Goal: Task Accomplishment & Management: Use online tool/utility

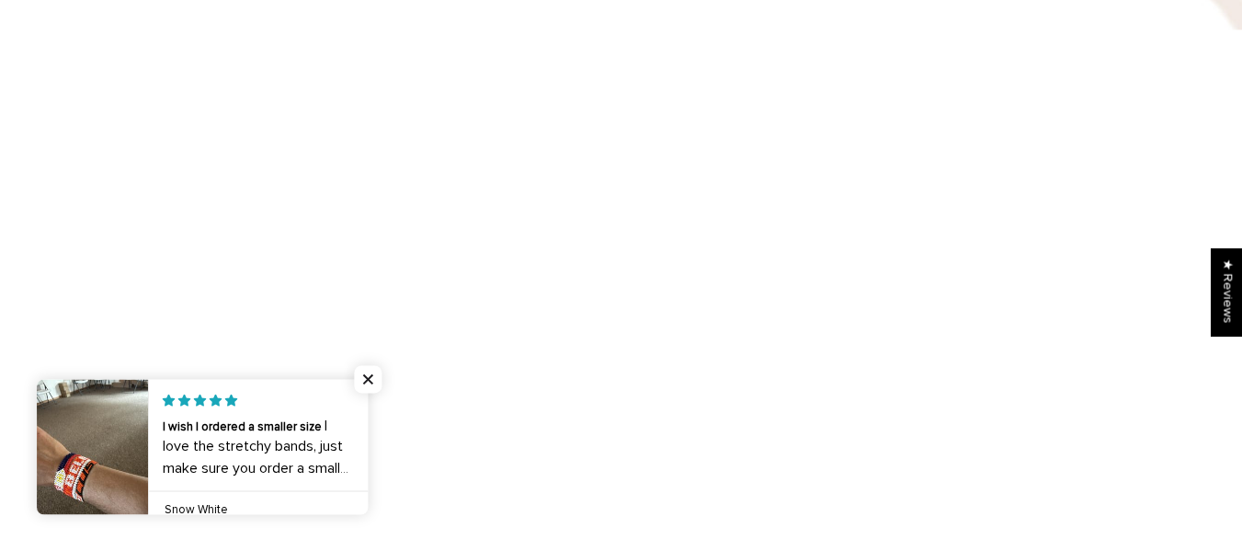
scroll to position [1283, 0]
click at [377, 384] on span "Close popup widget" at bounding box center [368, 379] width 28 height 28
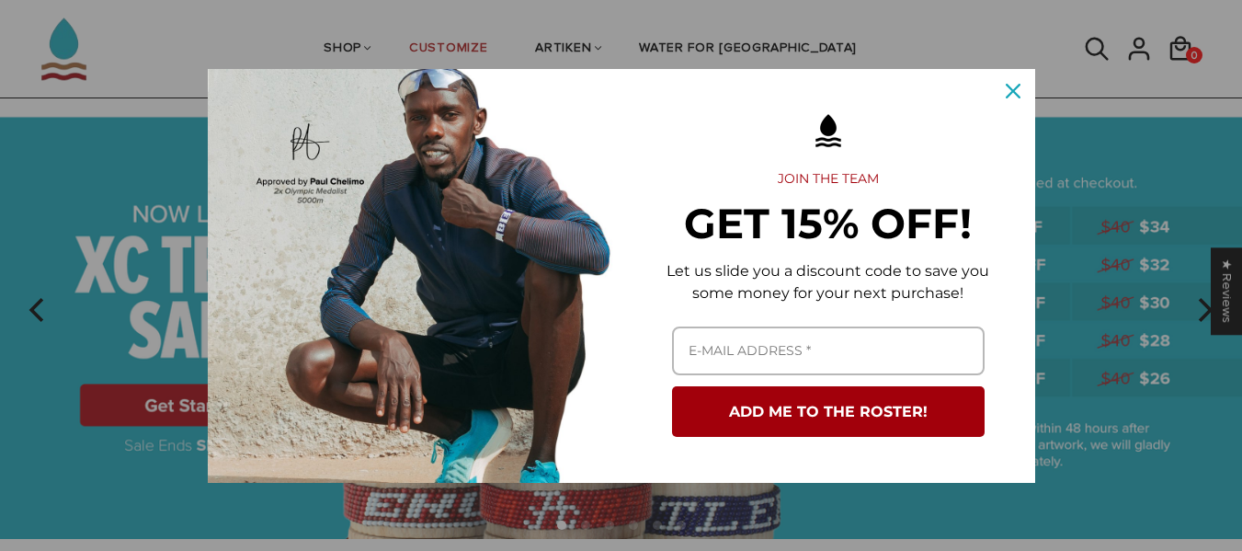
scroll to position [69, 0]
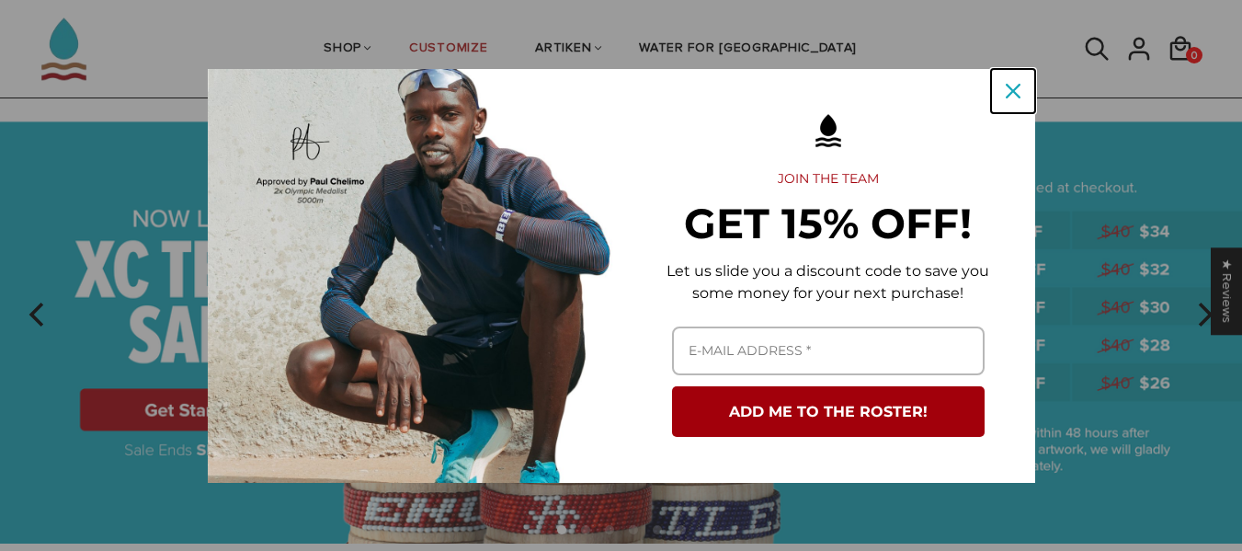
click at [1009, 95] on icon "close icon" at bounding box center [1013, 91] width 15 height 15
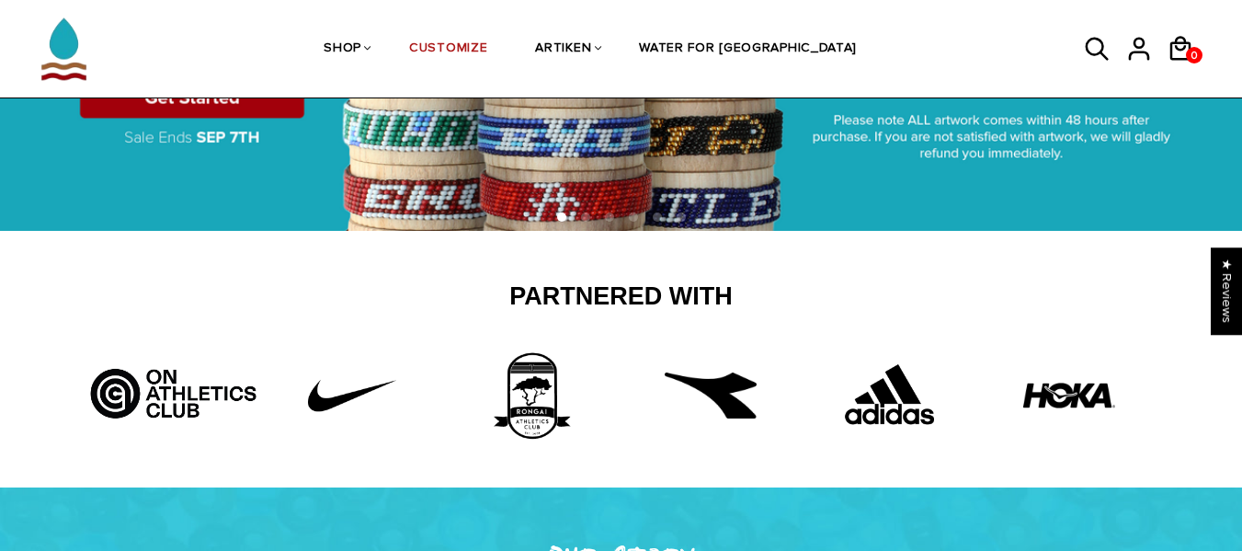
scroll to position [0, 0]
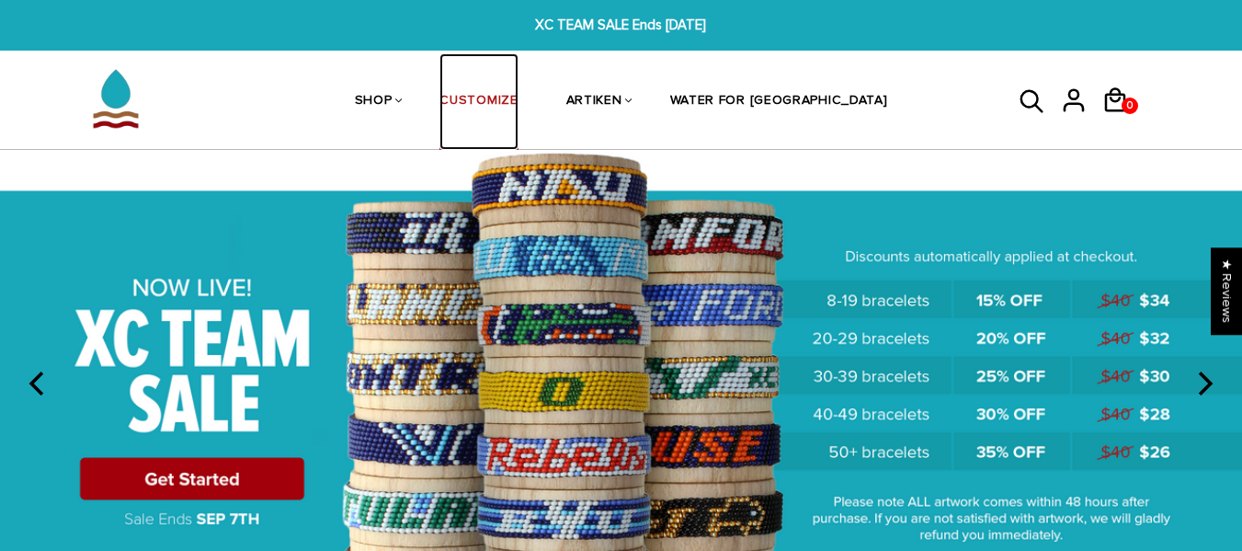
click at [518, 97] on link "CUSTOMIZE" at bounding box center [479, 101] width 78 height 97
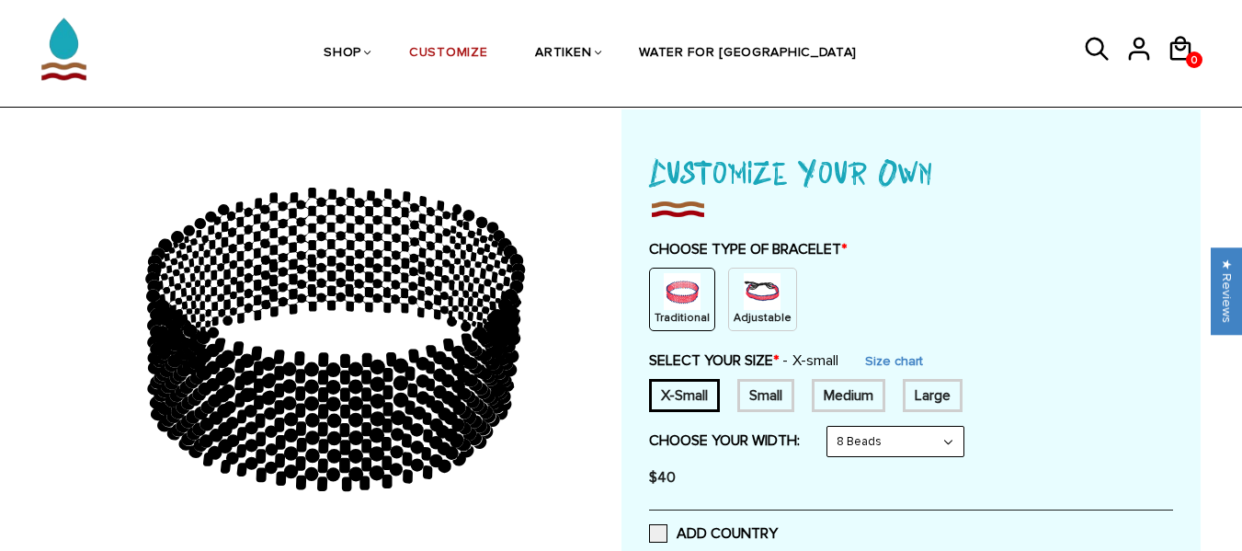
scroll to position [83, 0]
click at [749, 317] on p "Adjustable" at bounding box center [763, 317] width 58 height 16
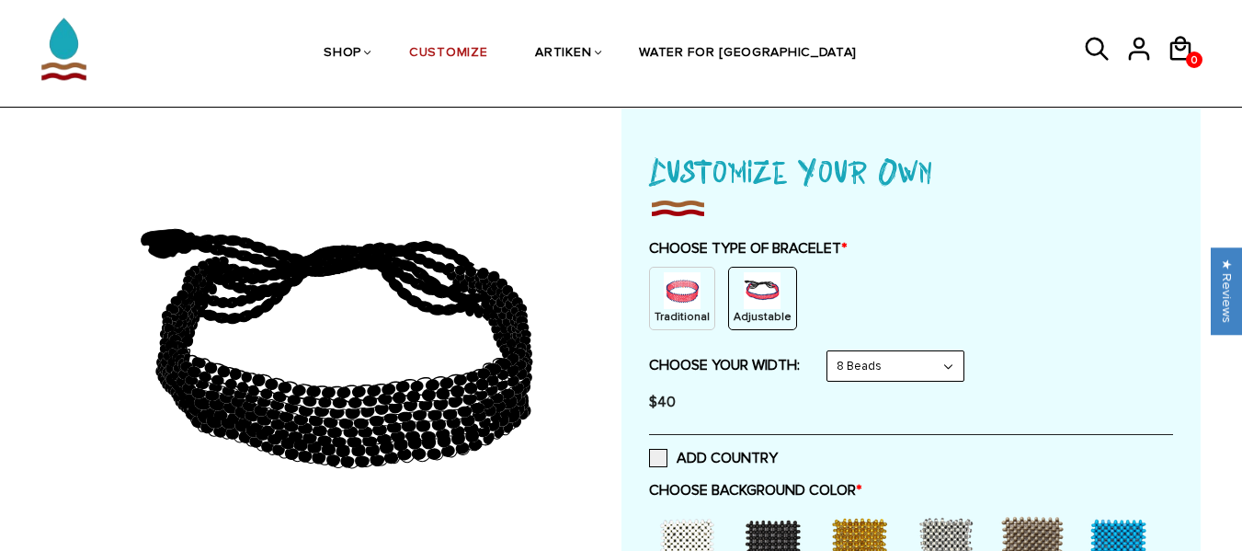
click at [875, 363] on select "8 Beads 6 Beads 10 Beads" at bounding box center [896, 365] width 136 height 29
select select "6-beads"
click at [831, 351] on select "8 Beads 6 Beads 10 Beads" at bounding box center [896, 365] width 136 height 29
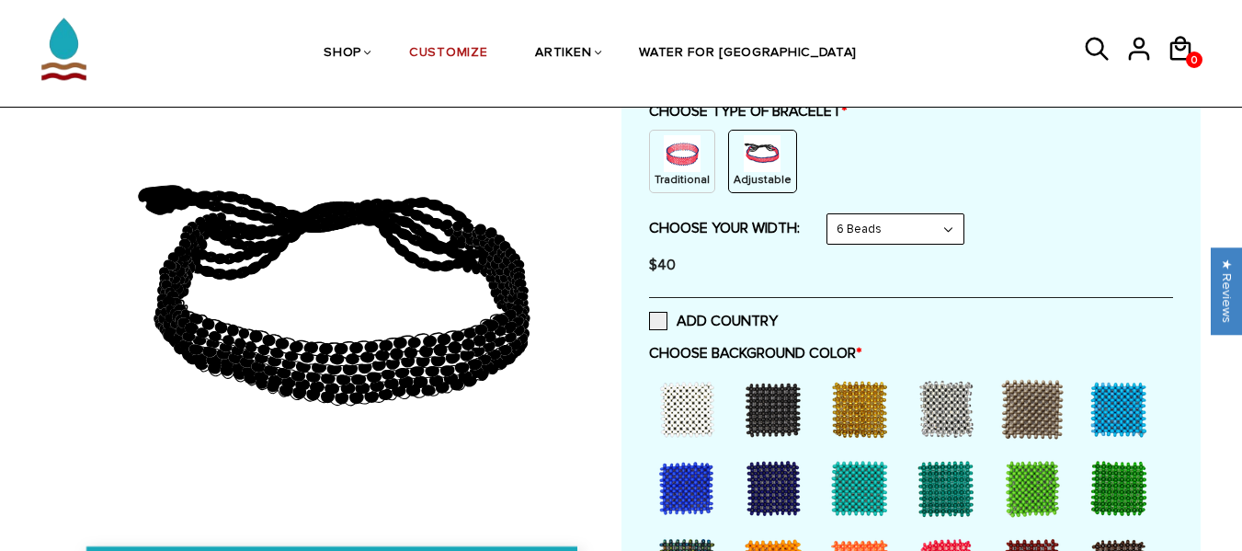
scroll to position [224, 0]
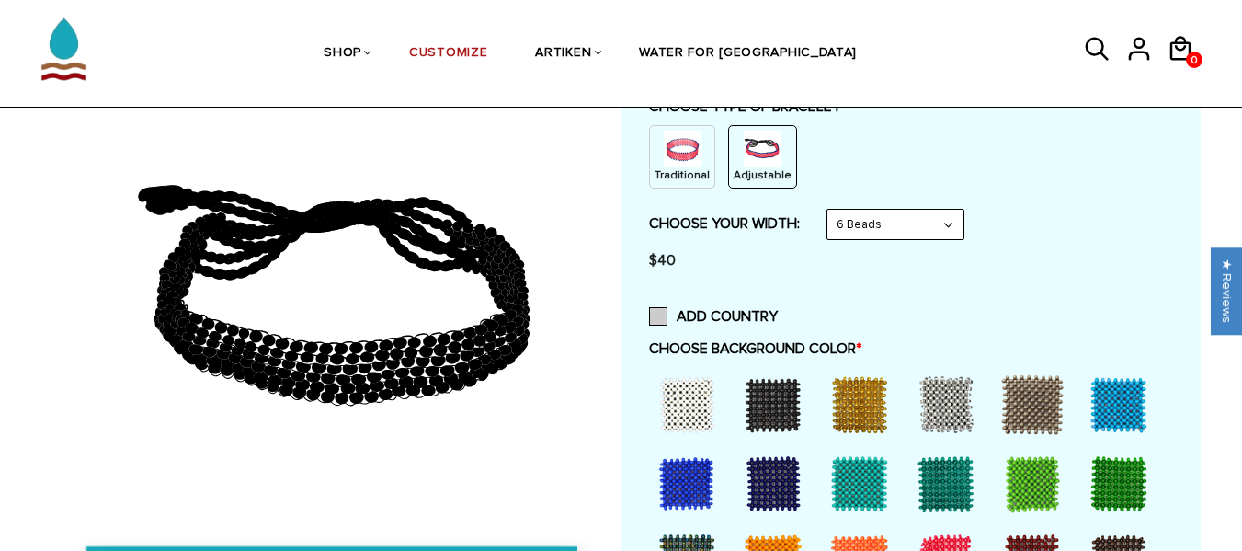
click at [657, 314] on label "ADD COUNTRY" at bounding box center [713, 316] width 129 height 18
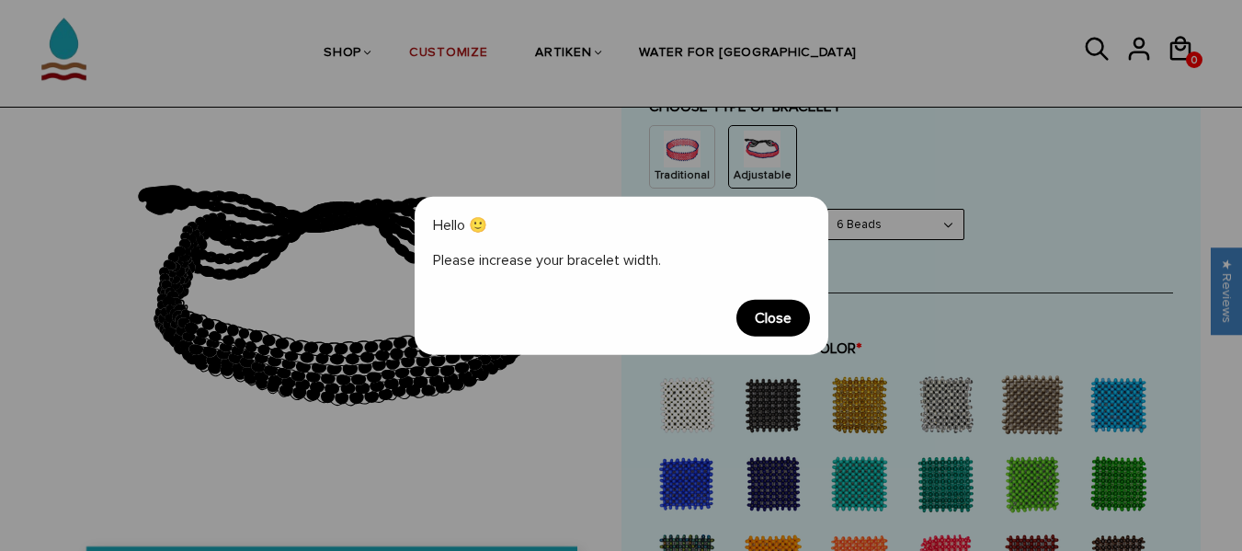
click at [790, 320] on span "Close" at bounding box center [774, 318] width 74 height 37
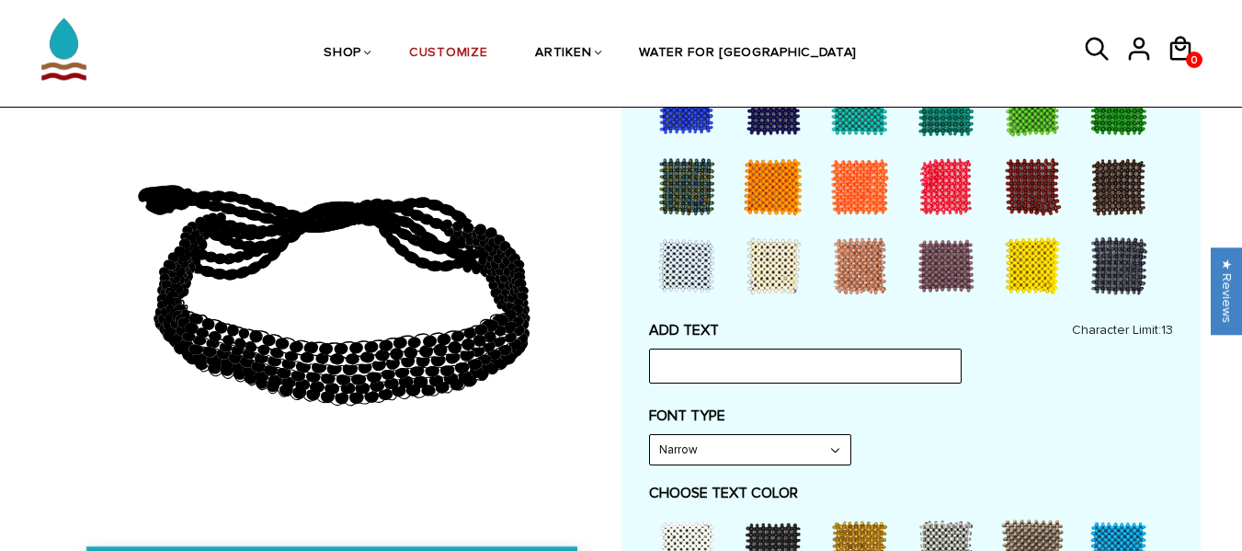
scroll to position [601, 0]
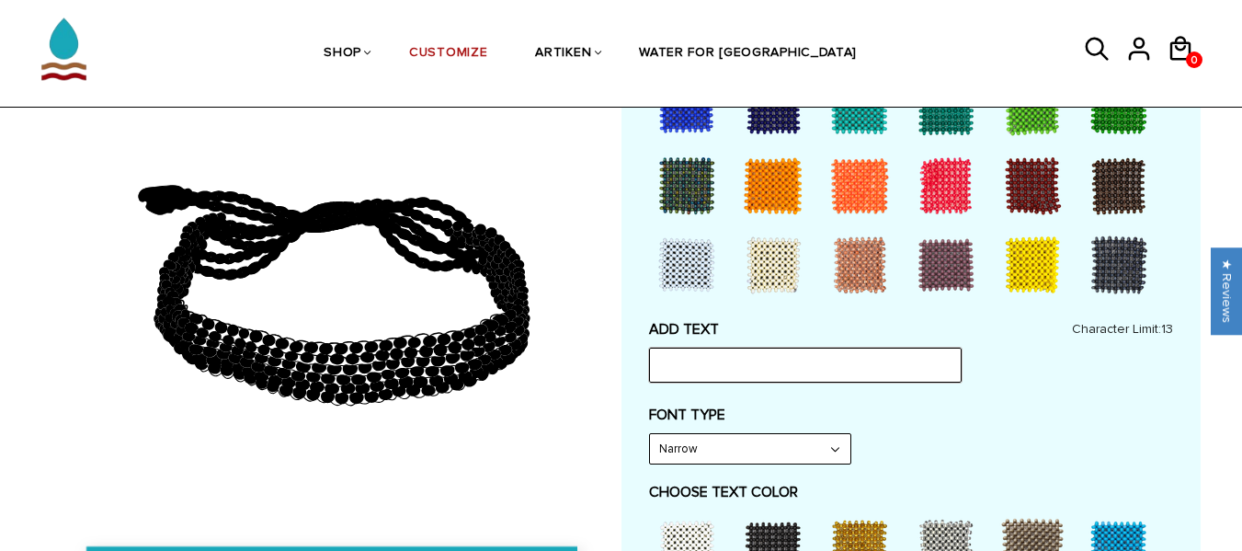
click at [835, 364] on input "text" at bounding box center [805, 365] width 313 height 35
click at [834, 364] on input "text" at bounding box center [805, 365] width 313 height 35
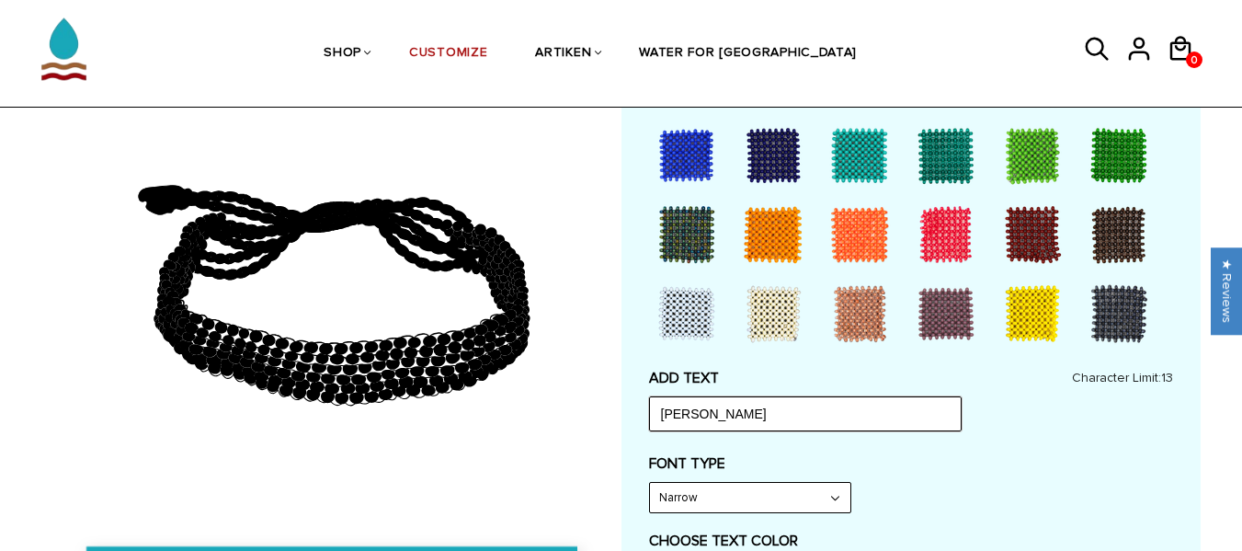
scroll to position [548, 0]
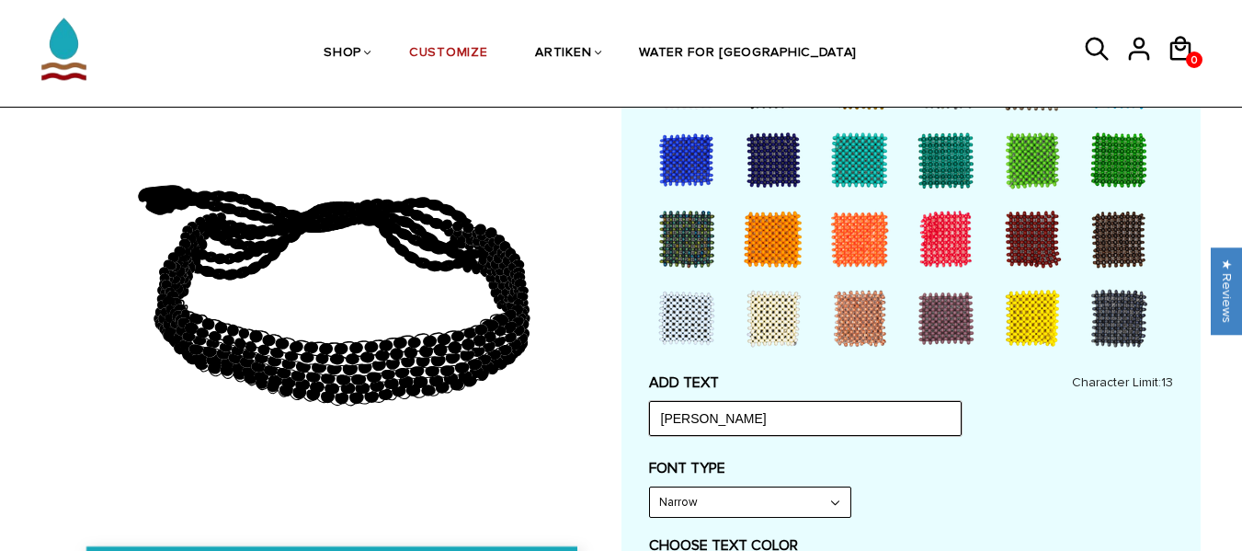
type input "[PERSON_NAME]"
click at [936, 233] on div at bounding box center [947, 239] width 74 height 74
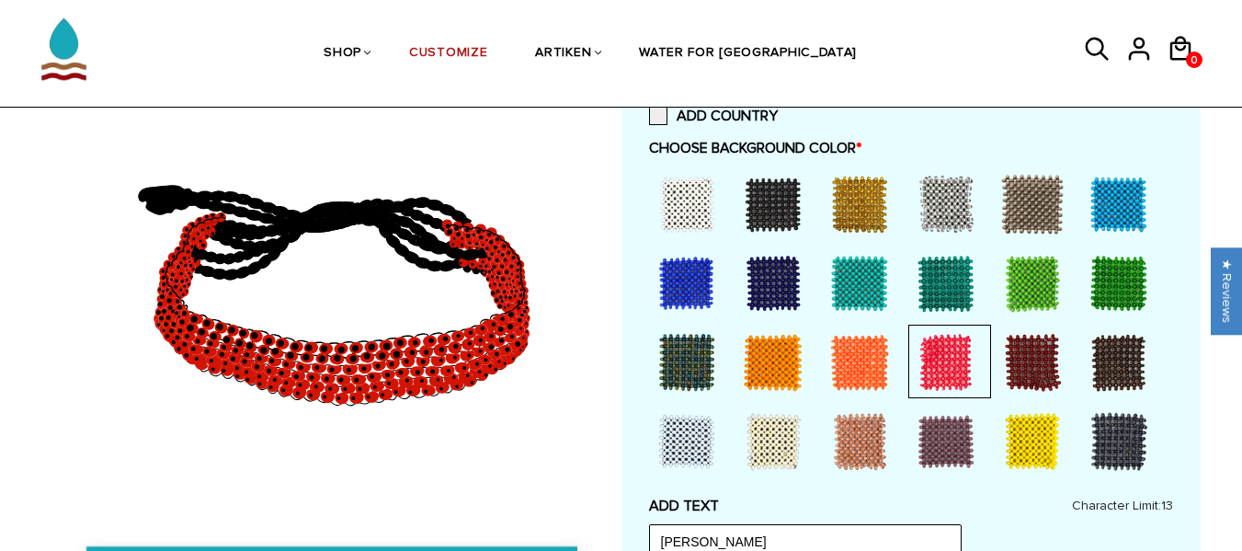
scroll to position [424, 0]
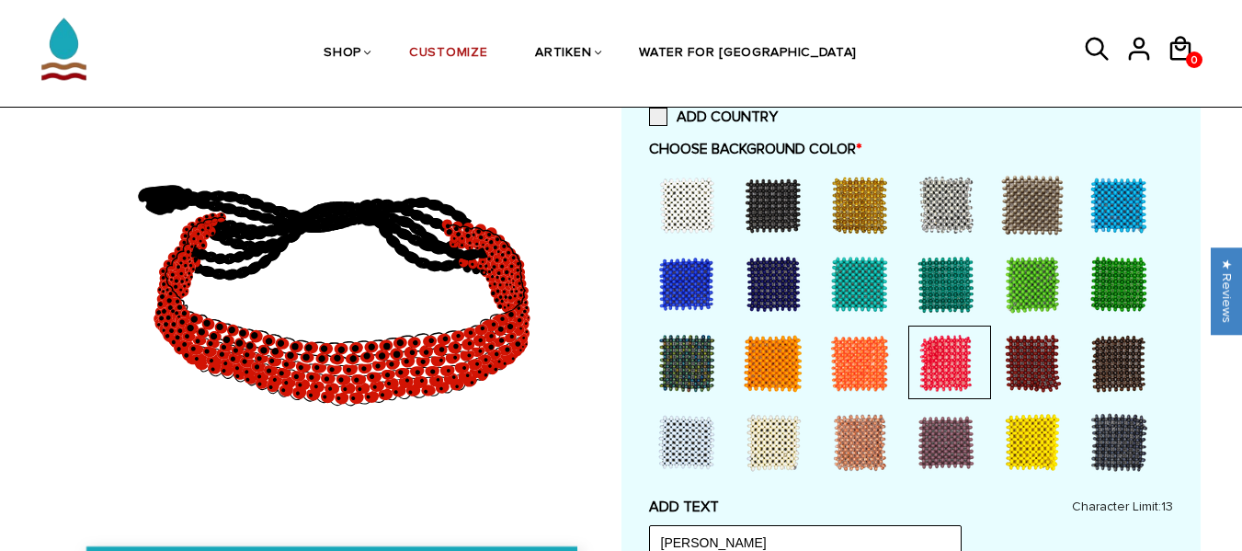
click at [684, 193] on div at bounding box center [687, 205] width 74 height 74
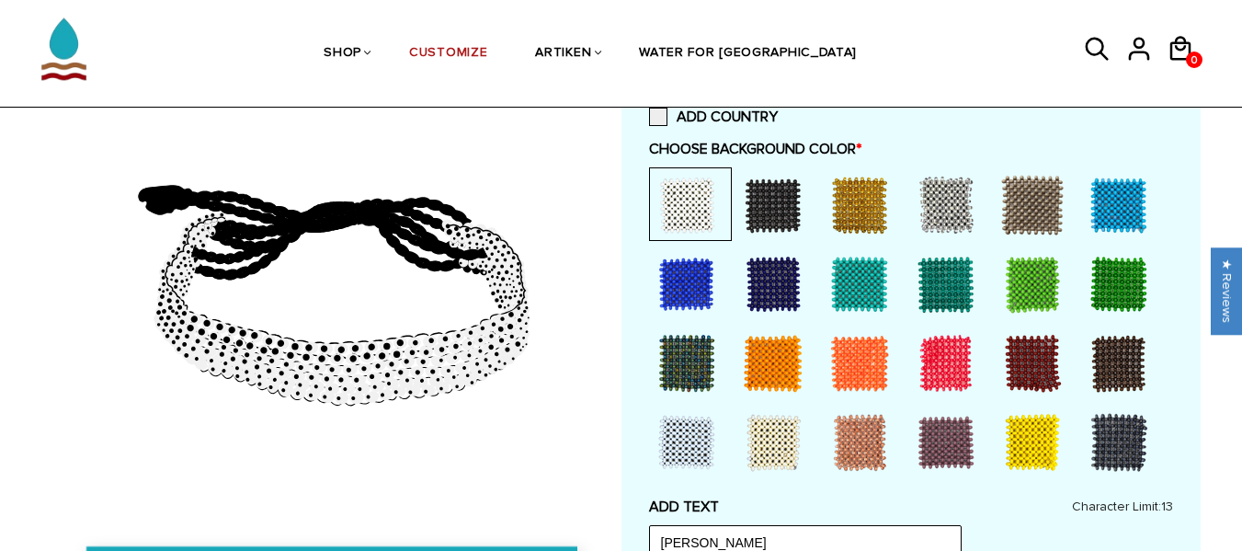
click at [1117, 281] on div at bounding box center [1119, 284] width 74 height 74
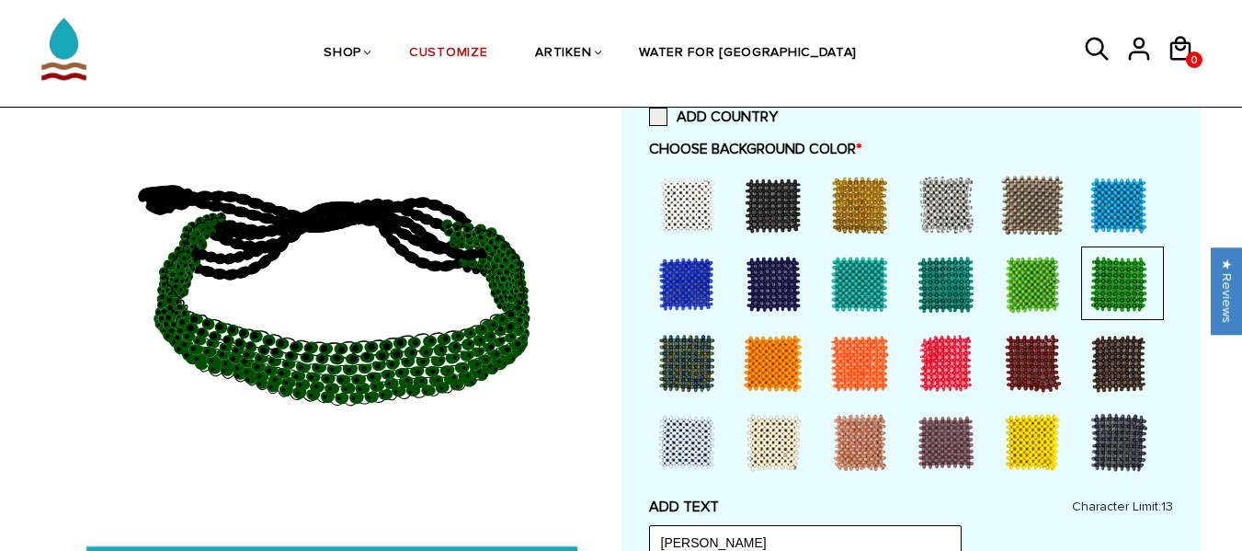
click at [938, 293] on div at bounding box center [947, 284] width 74 height 74
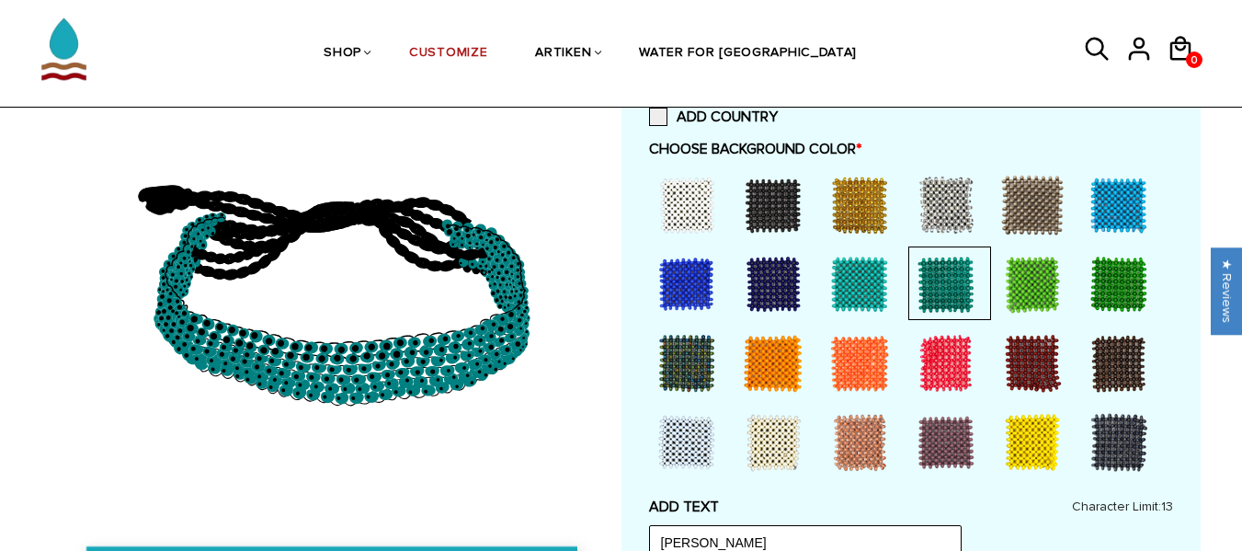
click at [1029, 285] on div at bounding box center [1033, 284] width 74 height 74
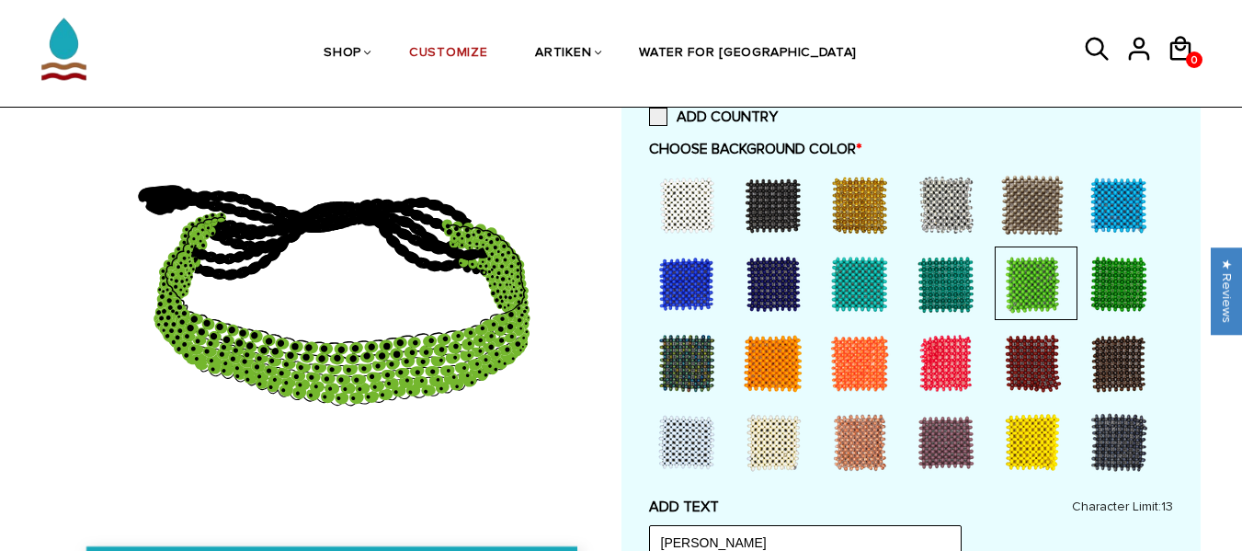
click at [763, 278] on div at bounding box center [774, 284] width 74 height 74
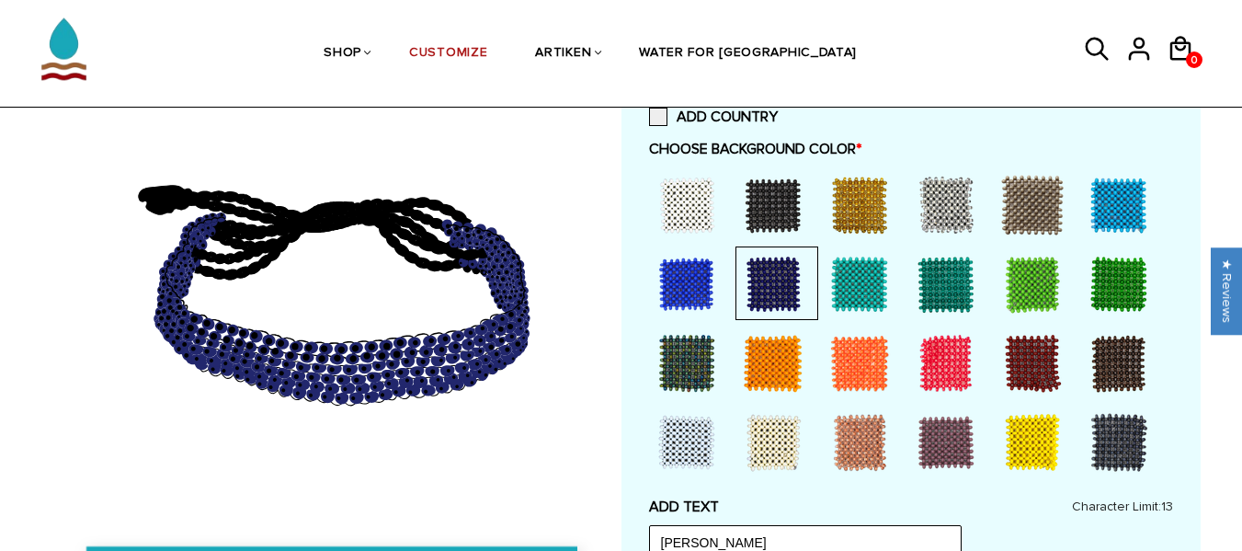
click at [682, 451] on div at bounding box center [687, 443] width 74 height 74
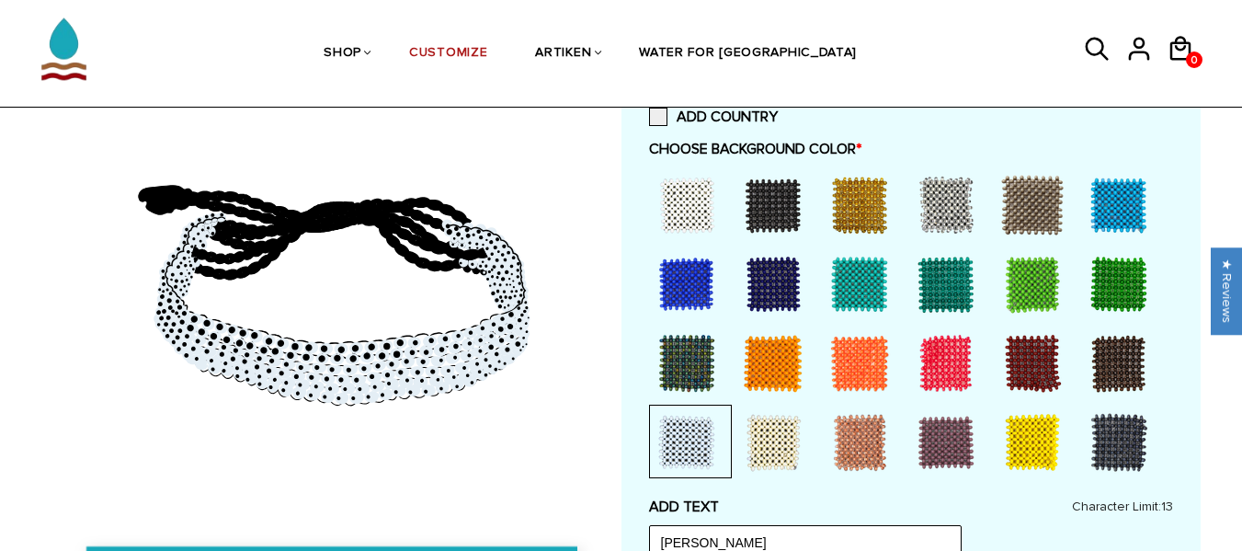
click at [786, 430] on div at bounding box center [774, 443] width 74 height 74
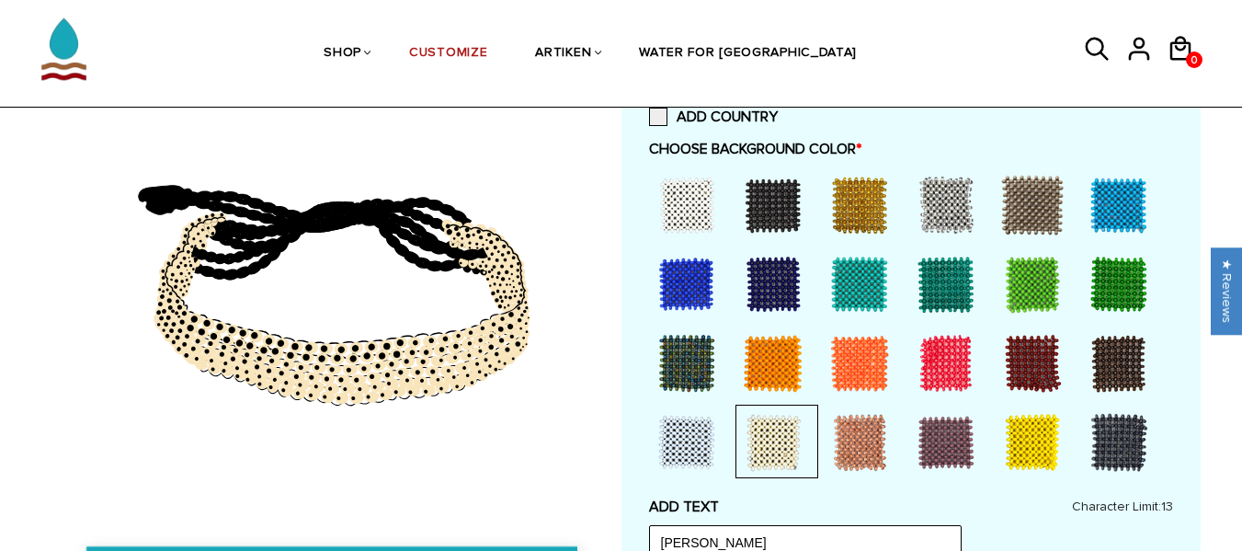
click at [852, 436] on div at bounding box center [860, 443] width 74 height 74
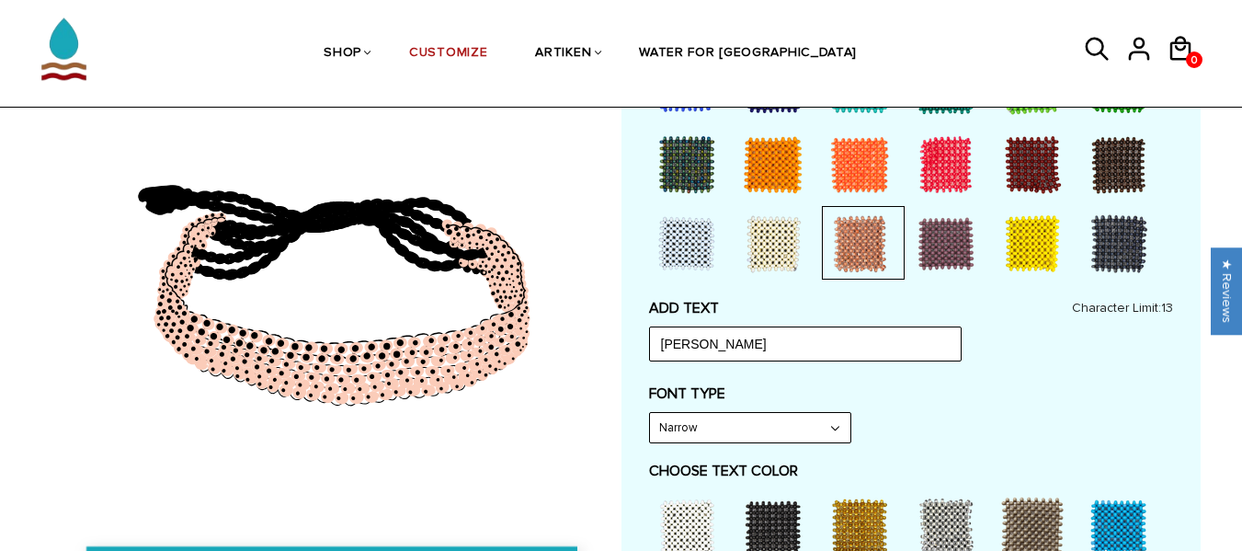
scroll to position [631, 0]
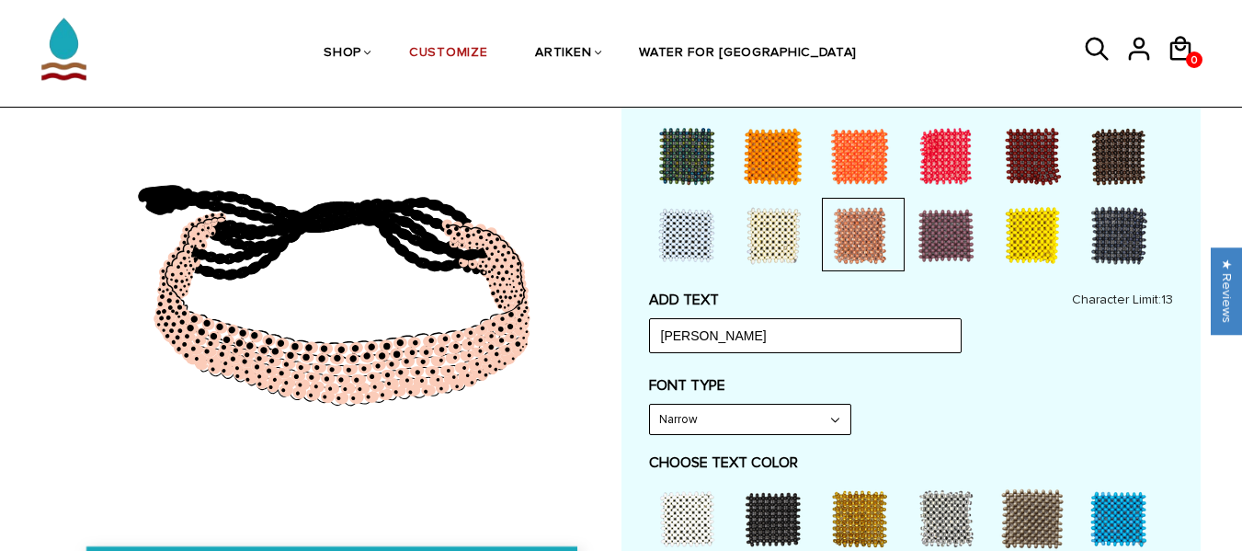
click at [804, 421] on select "Narrow Bold" at bounding box center [750, 419] width 200 height 29
click at [650, 405] on select "Narrow Bold" at bounding box center [750, 419] width 200 height 29
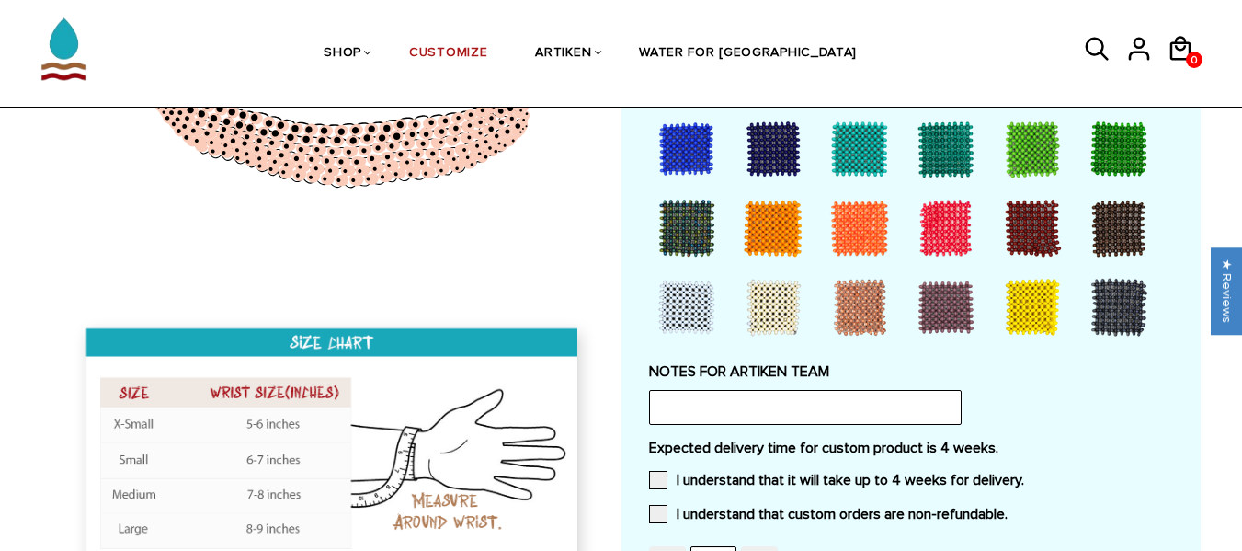
scroll to position [1081, 0]
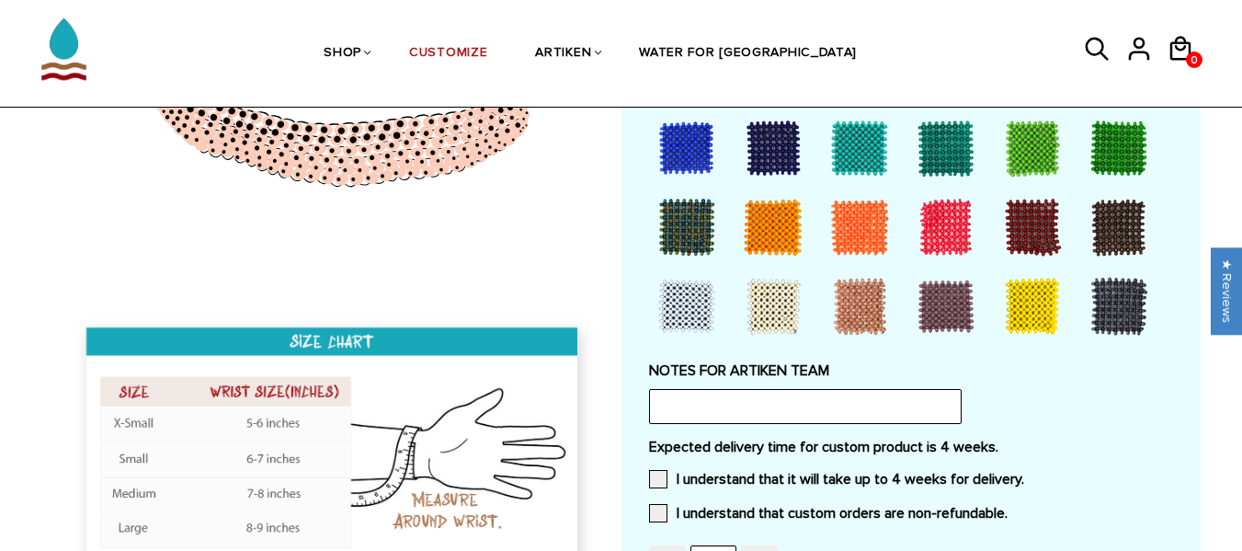
click at [956, 313] on div at bounding box center [947, 306] width 74 height 74
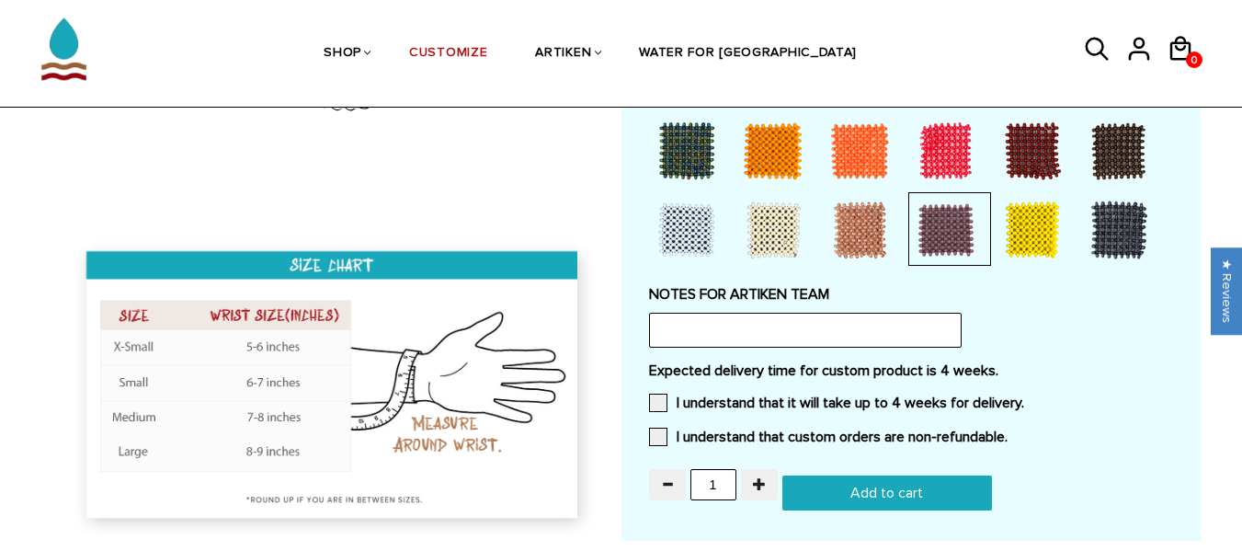
scroll to position [1158, 0]
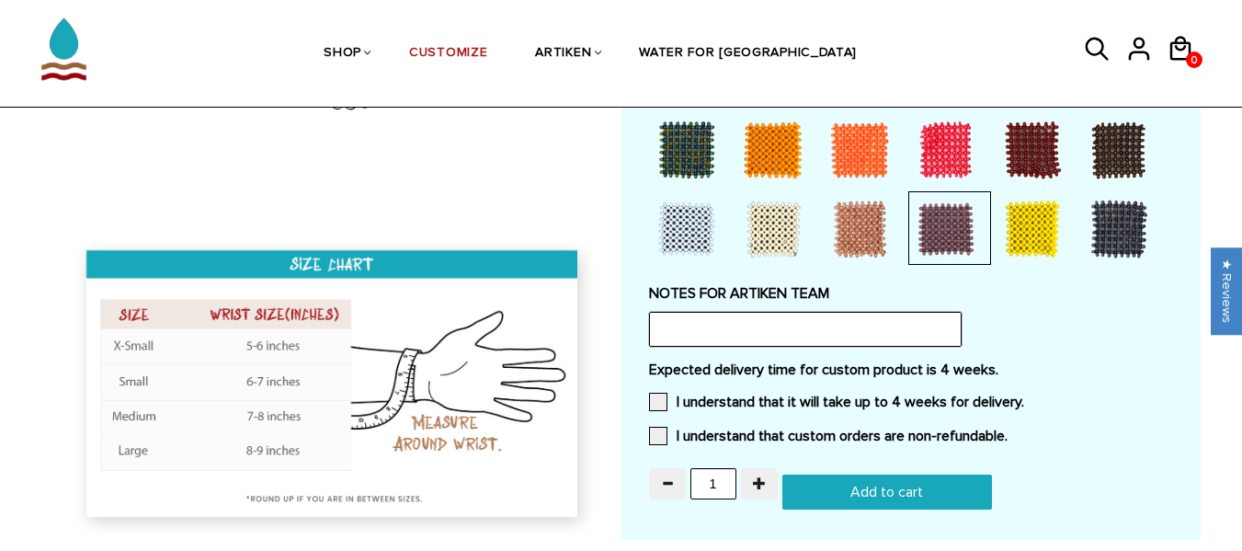
click at [876, 327] on input "text" at bounding box center [805, 329] width 313 height 35
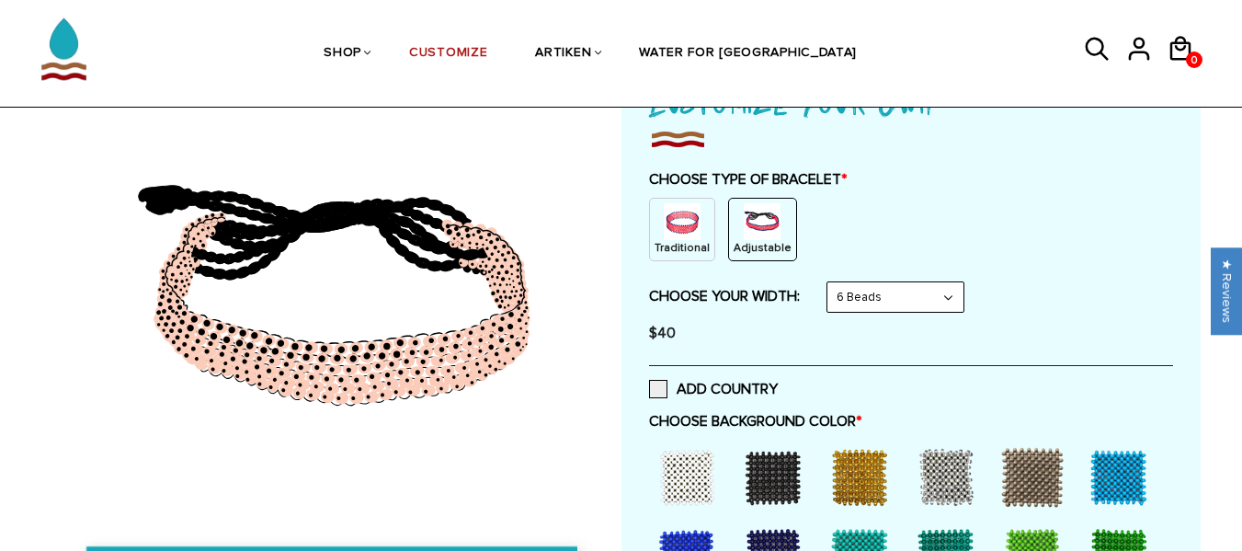
scroll to position [177, 0]
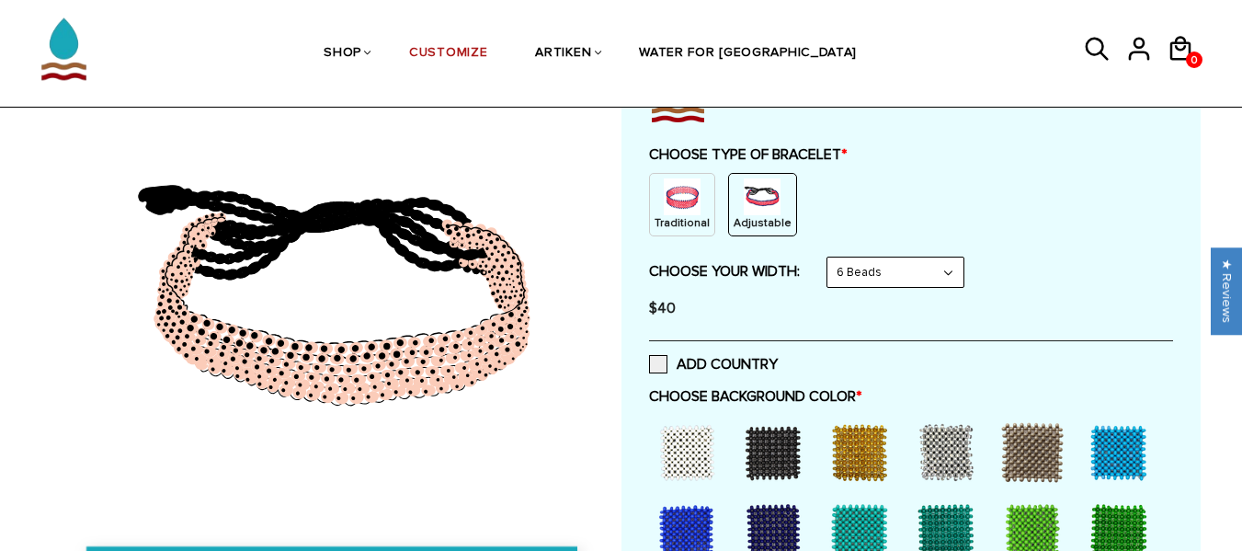
click at [929, 267] on select "8 Beads 6 Beads 10 Beads" at bounding box center [896, 272] width 136 height 29
click at [831, 258] on select "8 Beads 6 Beads 10 Beads" at bounding box center [896, 272] width 136 height 29
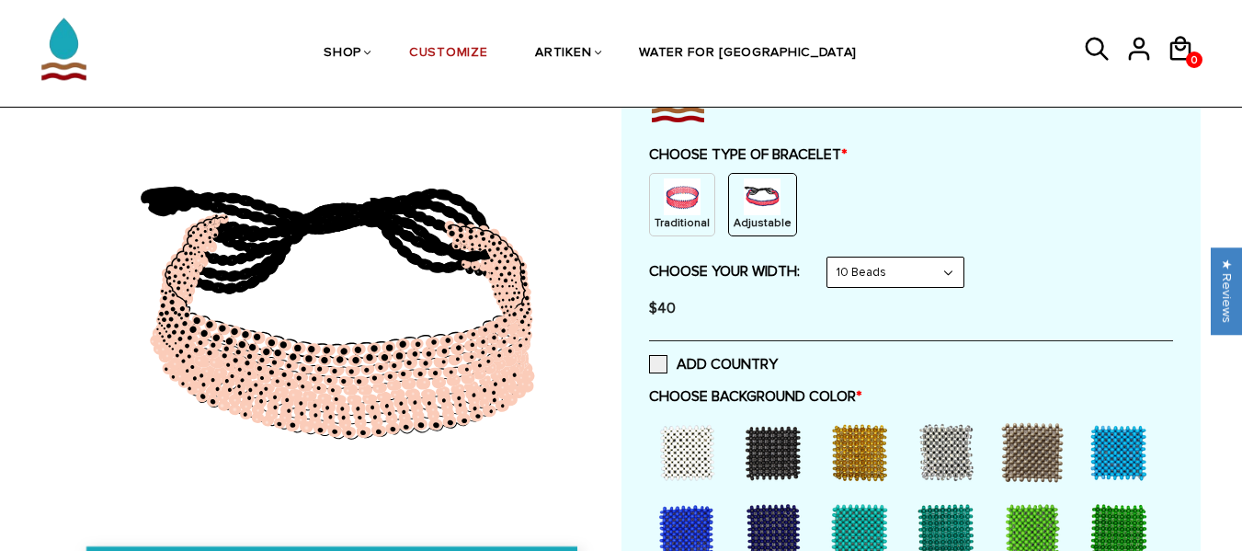
click at [893, 266] on select "8 Beads 6 Beads 10 Beads" at bounding box center [896, 272] width 136 height 29
click at [831, 258] on select "8 Beads 6 Beads 10 Beads" at bounding box center [896, 272] width 136 height 29
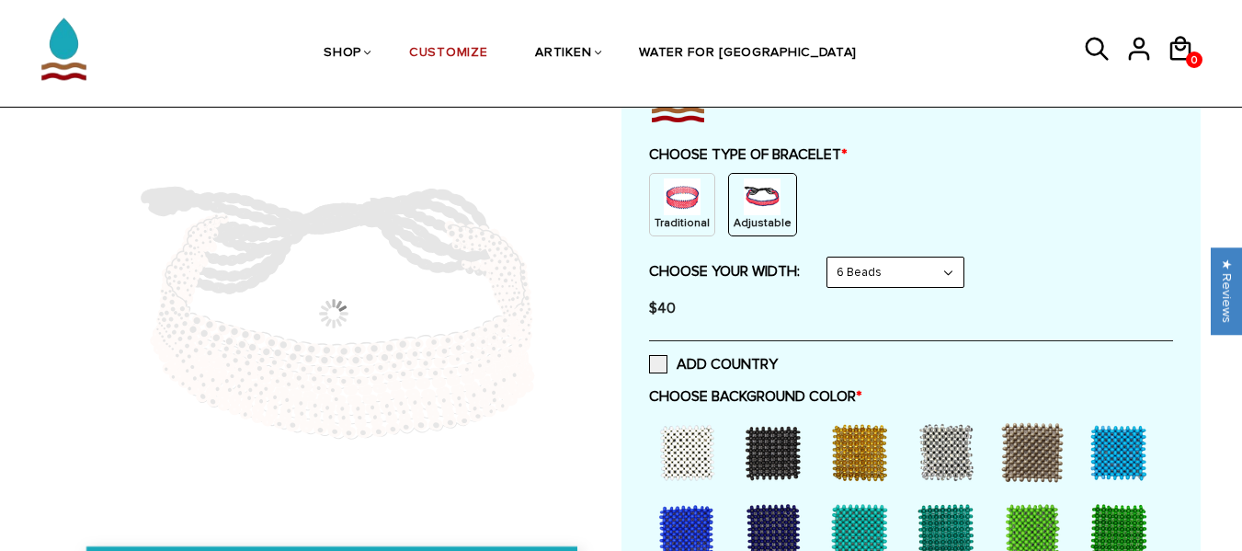
click at [858, 273] on select "8 Beads 6 Beads 10 Beads" at bounding box center [896, 272] width 136 height 29
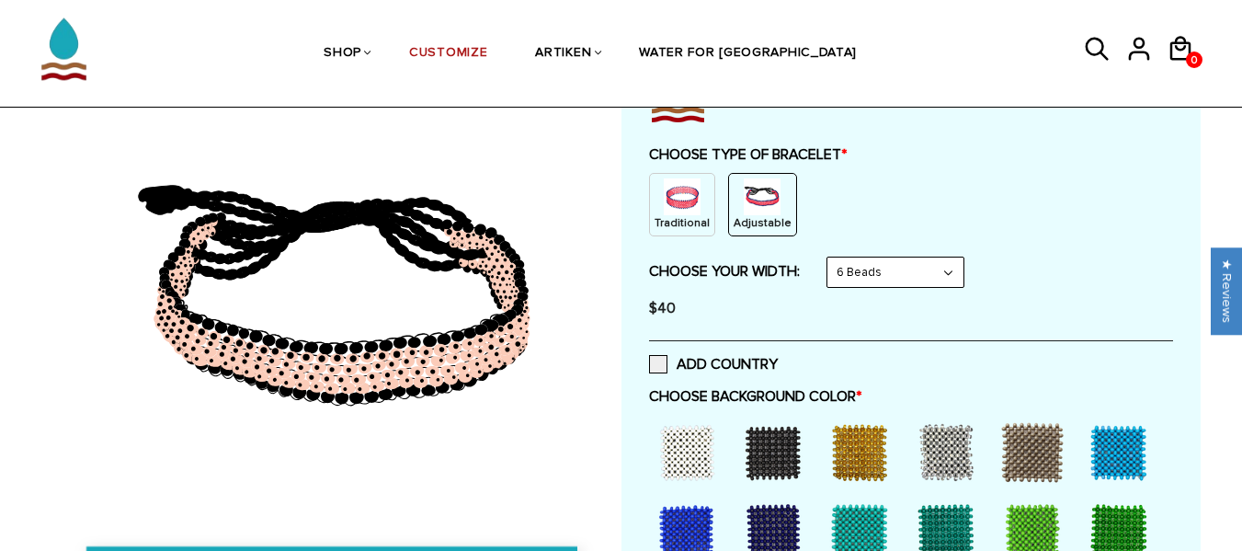
select select "8-beads"
click at [831, 258] on select "8 Beads 6 Beads 10 Beads" at bounding box center [896, 272] width 136 height 29
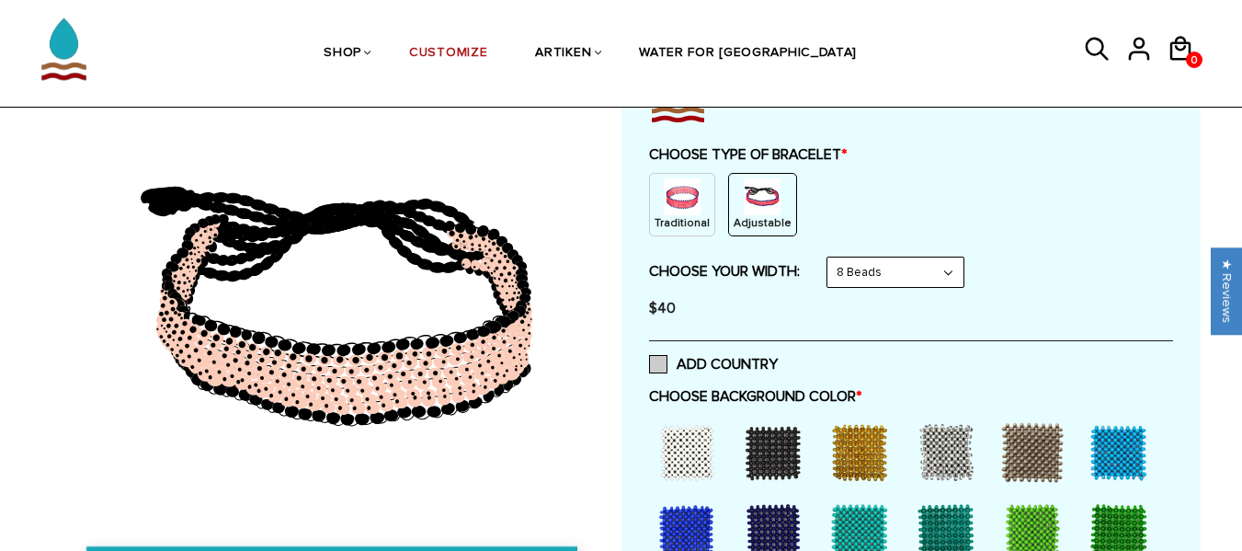
click at [650, 363] on span at bounding box center [658, 364] width 18 height 18
click at [778, 359] on input "ADD COUNTRY" at bounding box center [778, 359] width 0 height 0
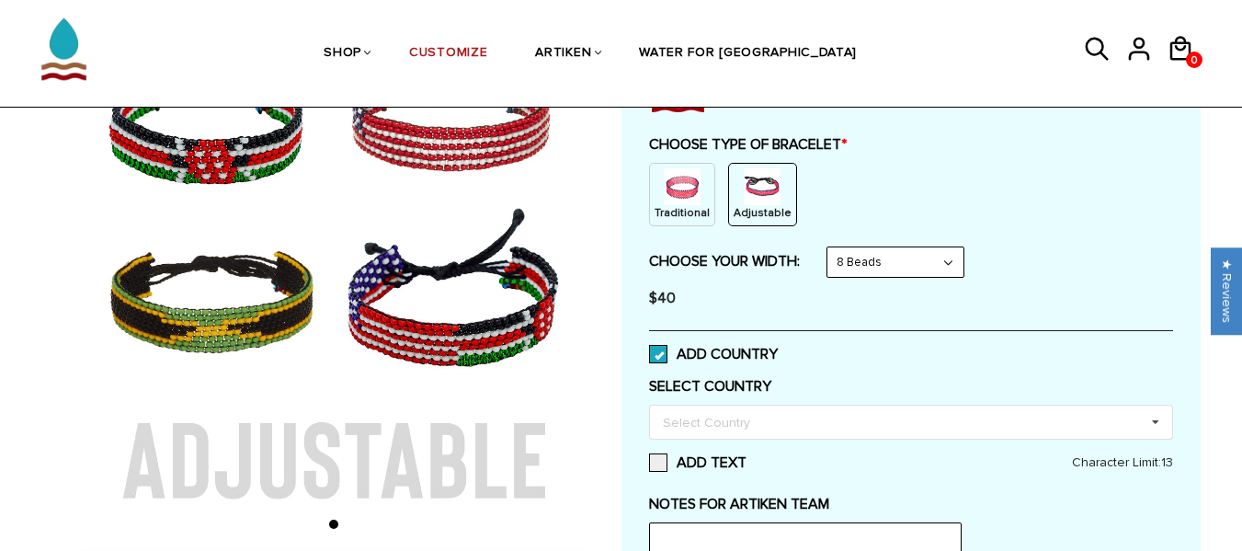
scroll to position [186, 0]
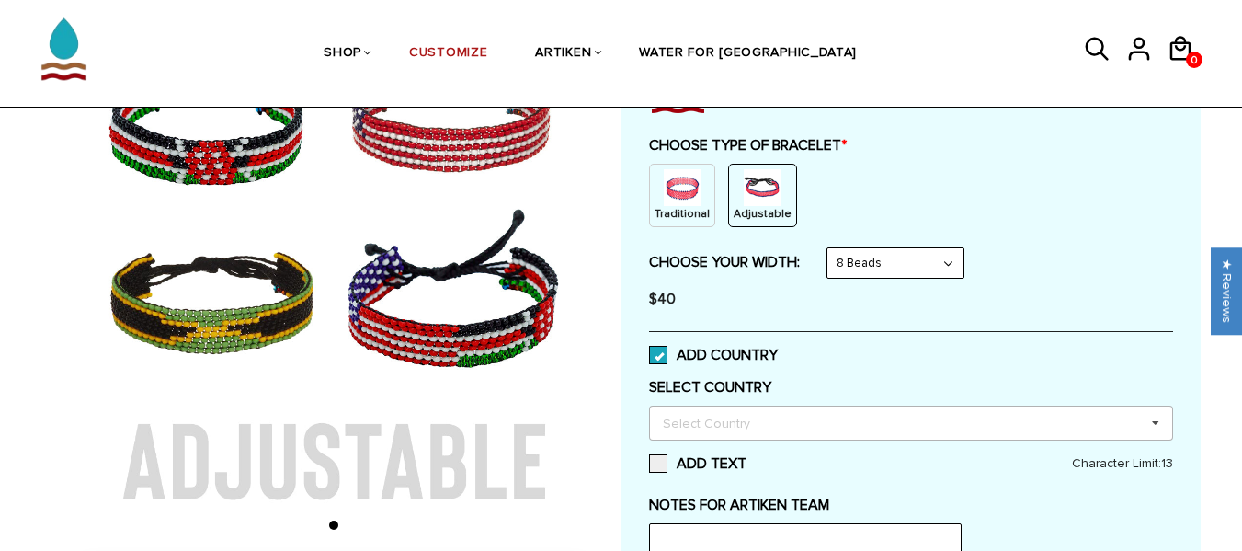
click at [736, 432] on div "Select Country" at bounding box center [717, 422] width 119 height 21
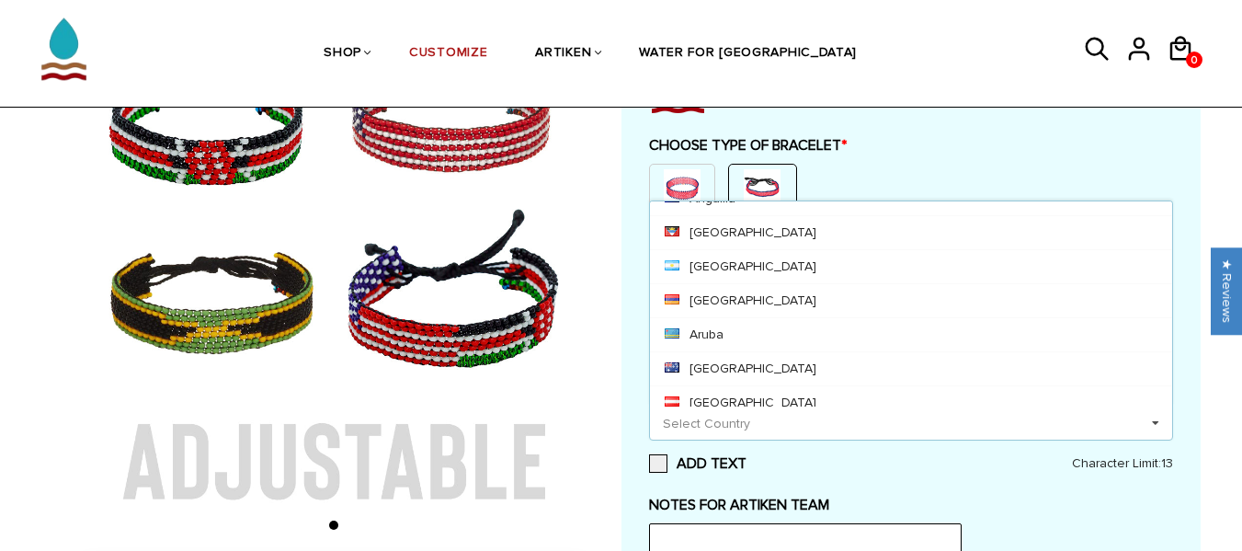
scroll to position [290, 0]
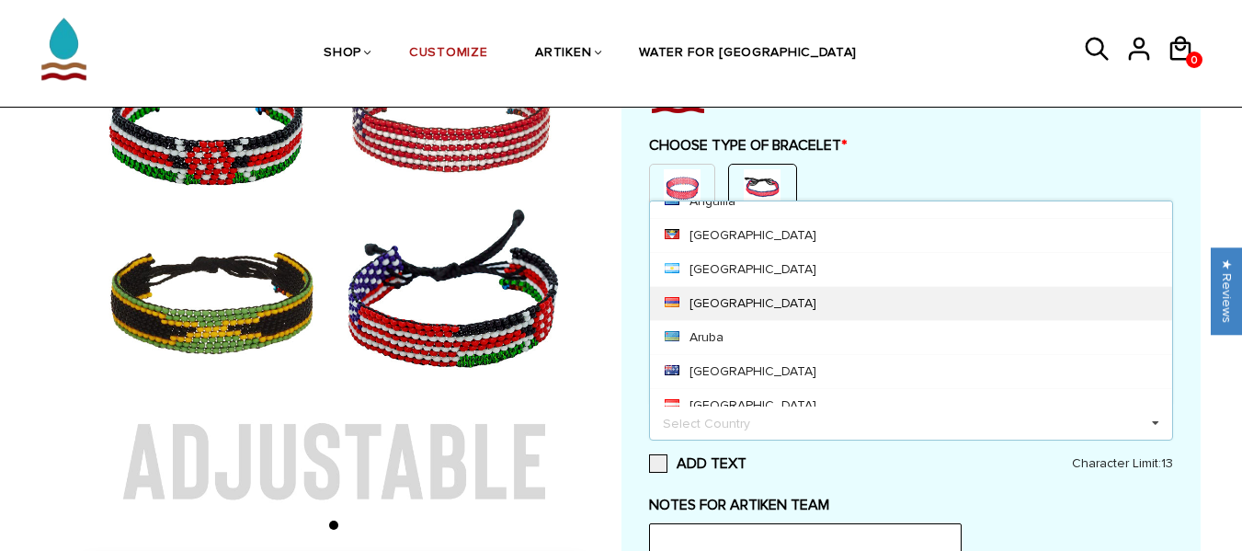
click at [727, 308] on div "[GEOGRAPHIC_DATA]" at bounding box center [911, 303] width 522 height 34
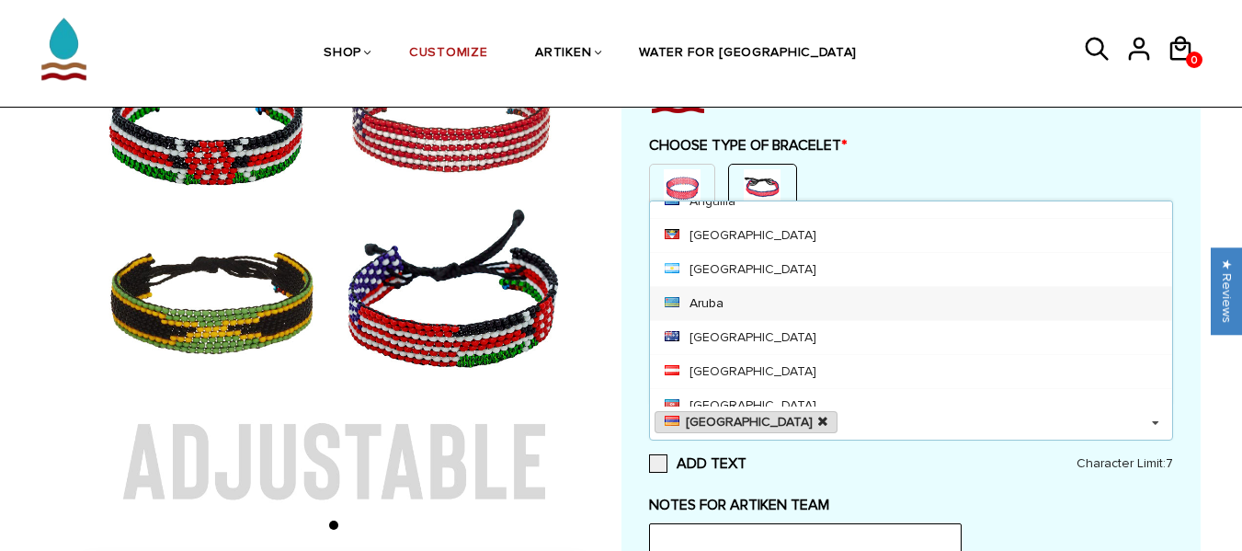
click at [818, 422] on icon at bounding box center [822, 422] width 9 height 12
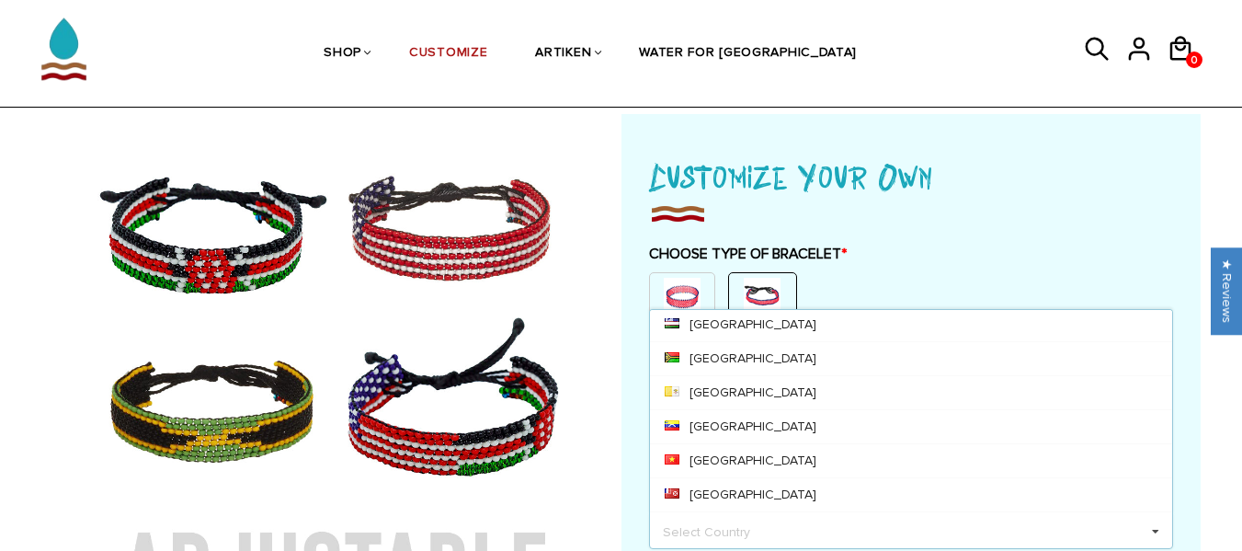
scroll to position [76, 0]
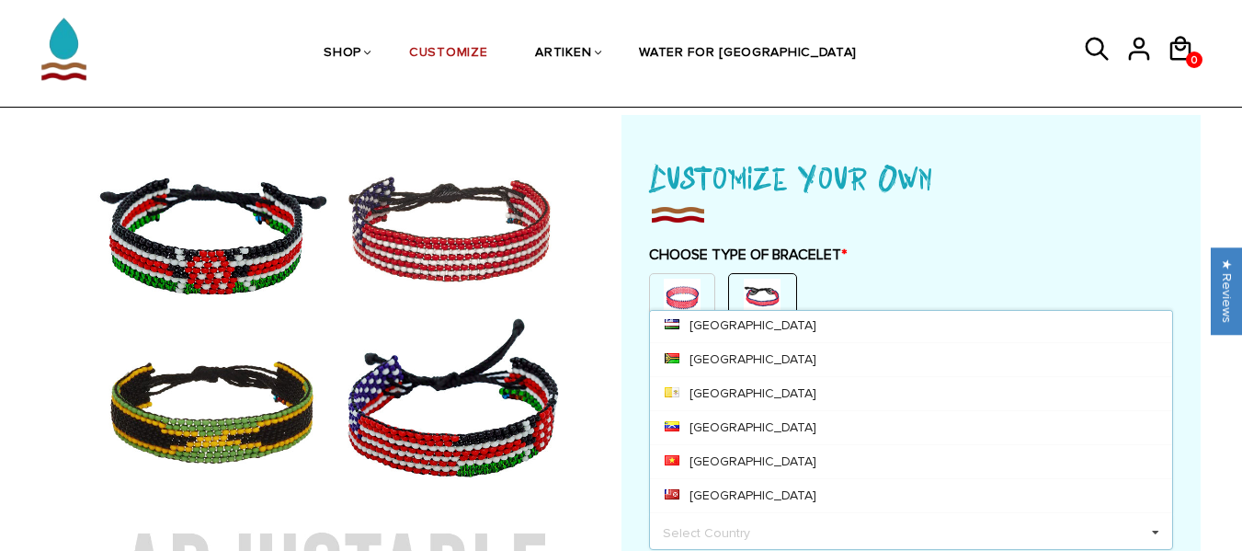
click at [925, 239] on div "Customize Your Own CHOOSE TYPE OF BRACELET * Traditional Adjustable Traditional…" at bounding box center [911, 492] width 524 height 680
